Goal: Book appointment/travel/reservation

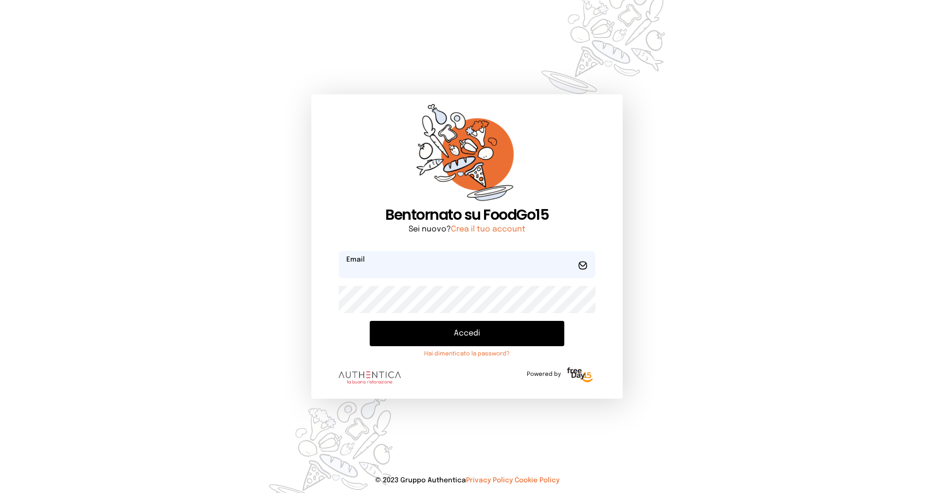
type input "**********"
drag, startPoint x: 484, startPoint y: 346, endPoint x: 482, endPoint y: 339, distance: 6.5
click at [483, 342] on button "Accedi" at bounding box center [467, 333] width 195 height 25
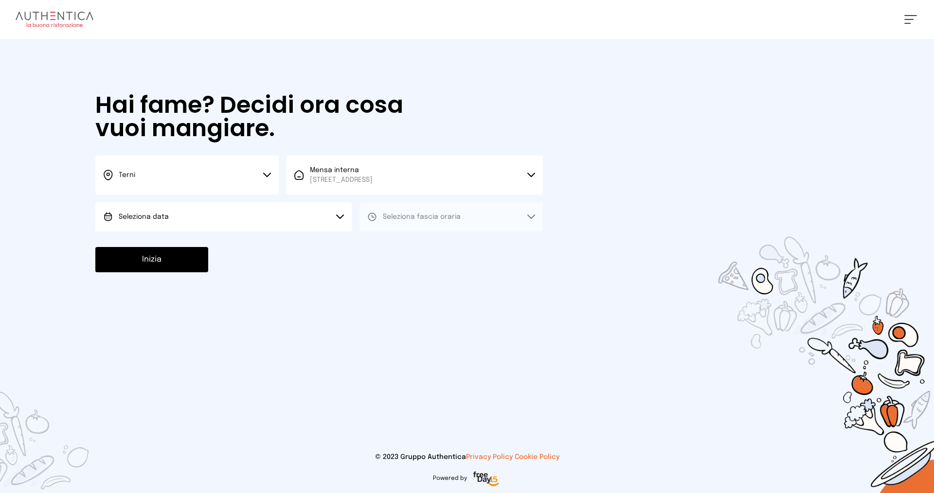
click at [205, 216] on button "Seleziona data" at bounding box center [223, 216] width 256 height 29
click at [196, 244] on li "[DATE], [DATE]" at bounding box center [223, 244] width 256 height 25
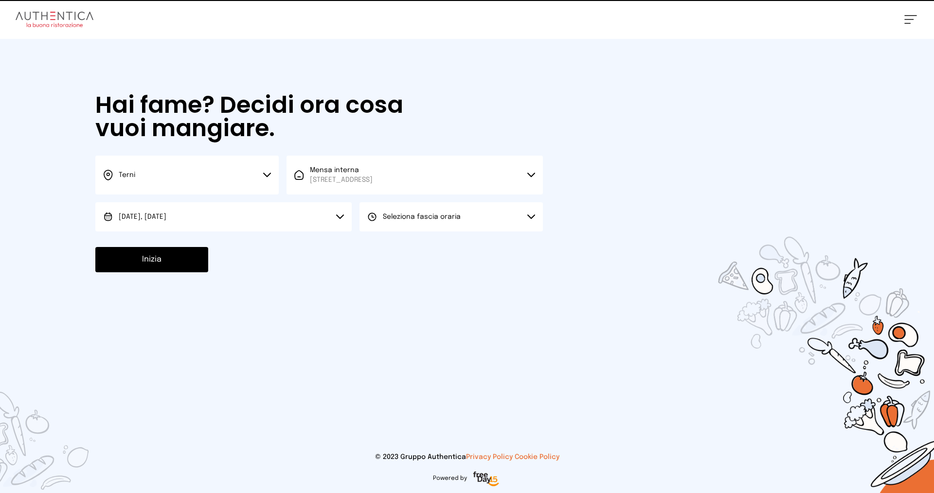
click at [439, 215] on span "Seleziona fascia oraria" at bounding box center [422, 217] width 78 height 7
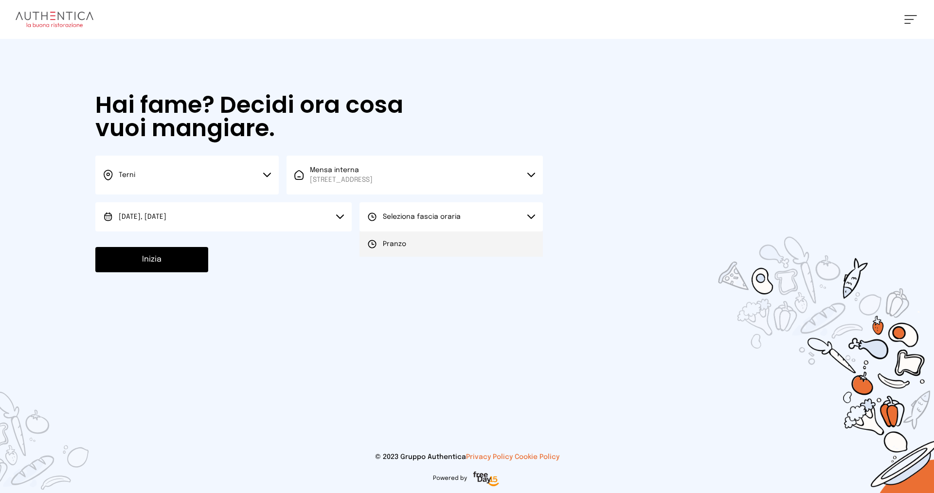
click at [416, 242] on li "Pranzo" at bounding box center [451, 244] width 183 height 25
click at [150, 253] on button "Inizia" at bounding box center [151, 259] width 113 height 25
